Goal: Task Accomplishment & Management: Manage account settings

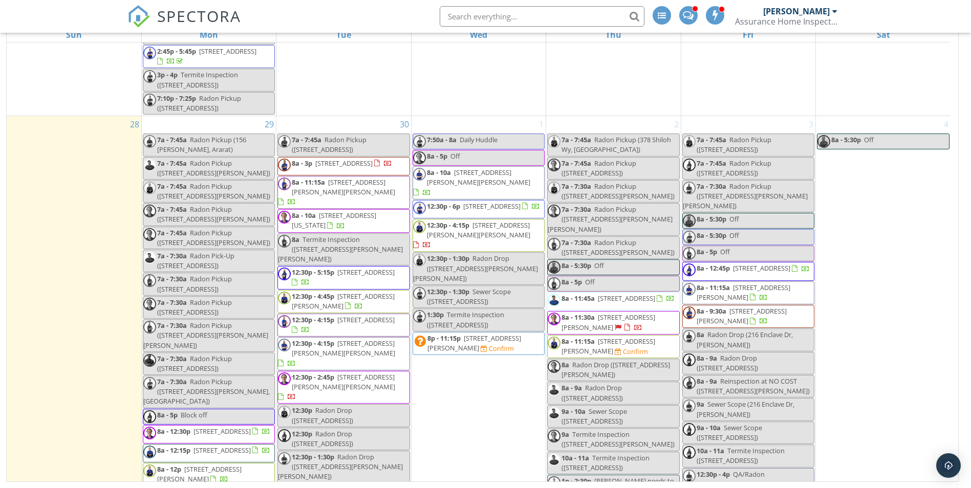
scroll to position [4569, 0]
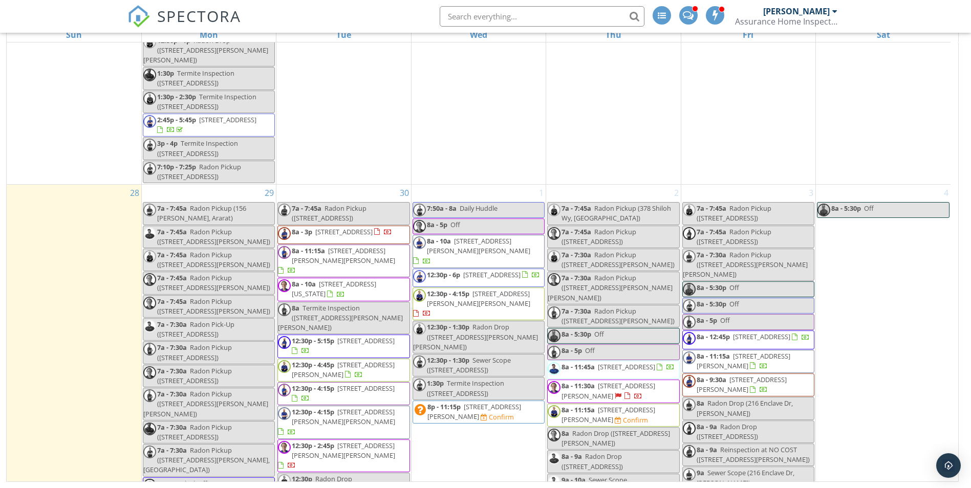
click at [374, 227] on div at bounding box center [383, 232] width 18 height 10
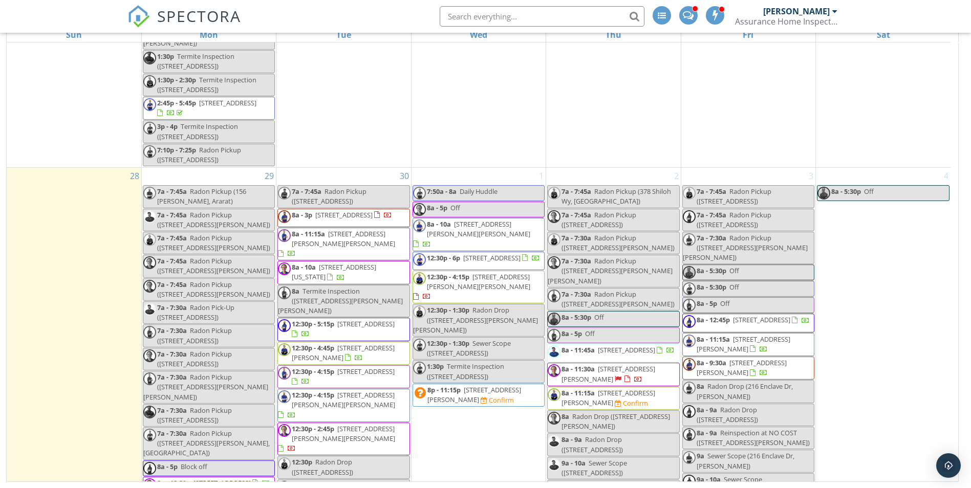
scroll to position [4603, 0]
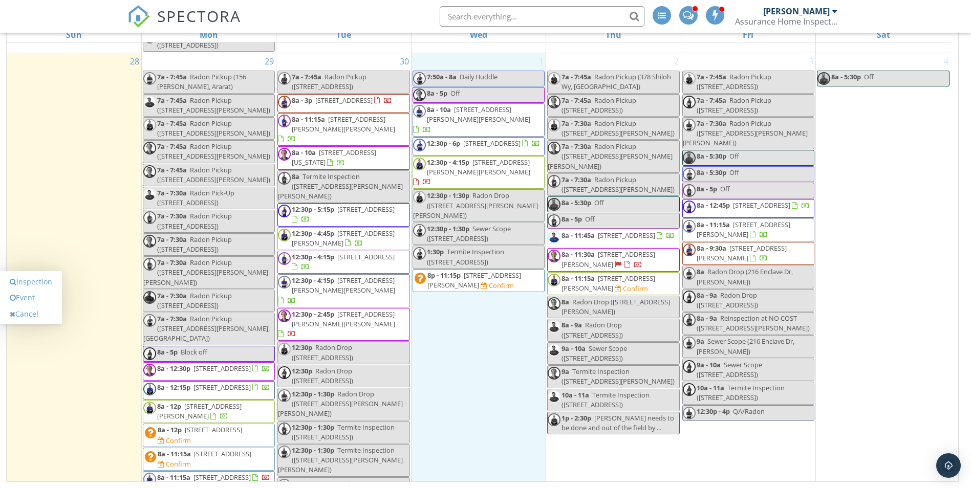
scroll to position [4722, 0]
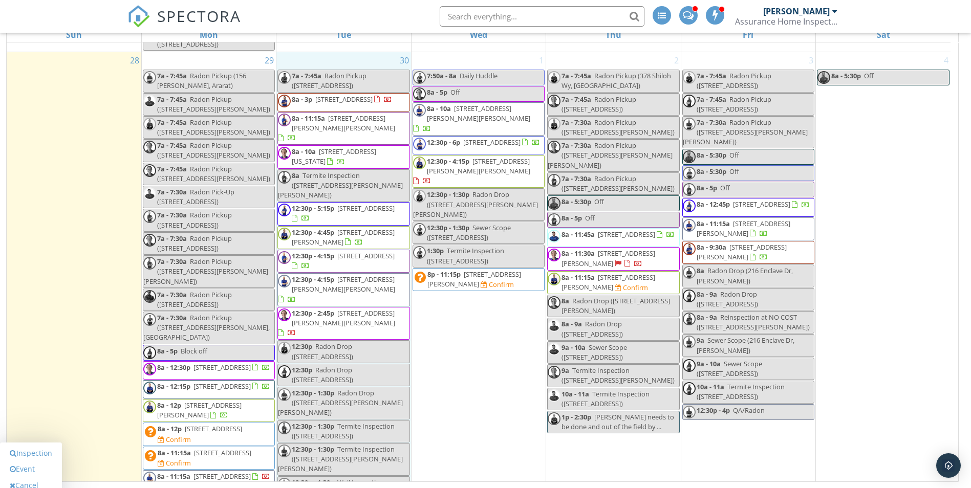
scroll to position [4654, 0]
